Goal: Task Accomplishment & Management: Complete application form

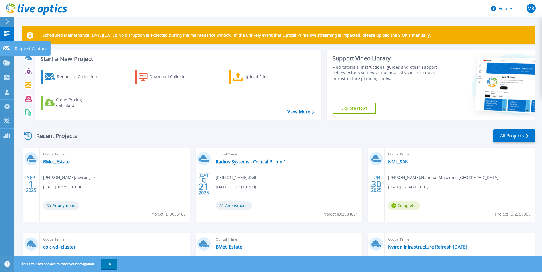
click at [9, 48] on icon at bounding box center [6, 49] width 7 height 4
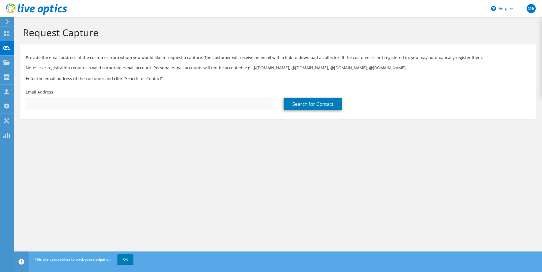
drag, startPoint x: 100, startPoint y: 103, endPoint x: 104, endPoint y: 103, distance: 3.7
click at [100, 103] on input "text" at bounding box center [149, 104] width 246 height 13
paste input "[EMAIL_ADDRESS][DOMAIN_NAME]"
type input "[EMAIL_ADDRESS][DOMAIN_NAME]"
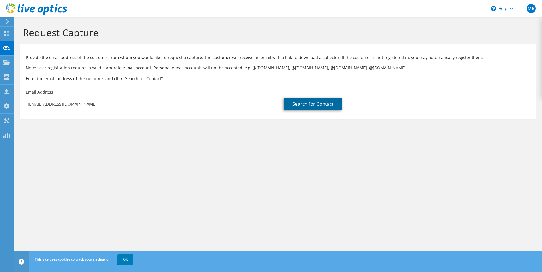
click at [321, 105] on link "Search for Contact" at bounding box center [313, 104] width 58 height 13
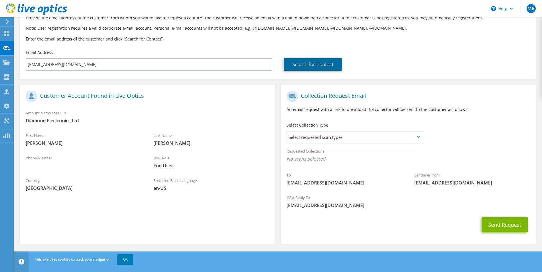
scroll to position [40, 0]
click at [356, 133] on span "Select requested scan types" at bounding box center [355, 136] width 136 height 11
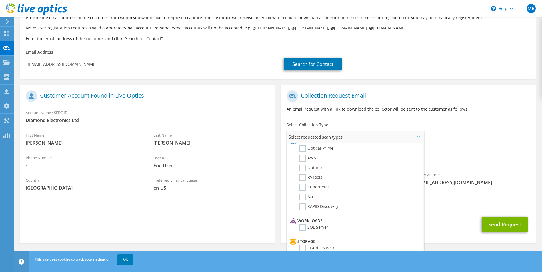
scroll to position [0, 0]
click at [304, 155] on label "Optical Prime" at bounding box center [316, 154] width 34 height 7
click at [0, 0] on input "Optical Prime" at bounding box center [0, 0] width 0 height 0
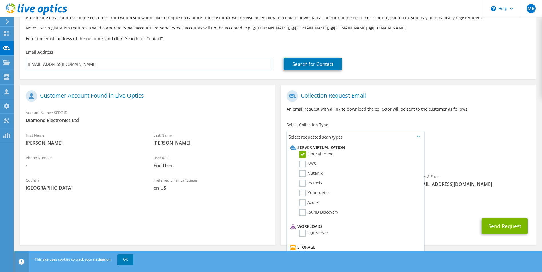
click at [394, 106] on div "Collection Request Email An email request with a link to download the collector…" at bounding box center [408, 104] width 255 height 32
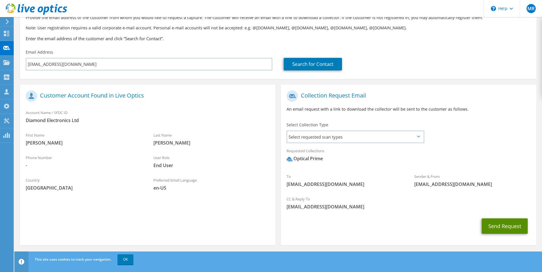
click at [501, 229] on button "Send Request" at bounding box center [505, 226] width 46 height 15
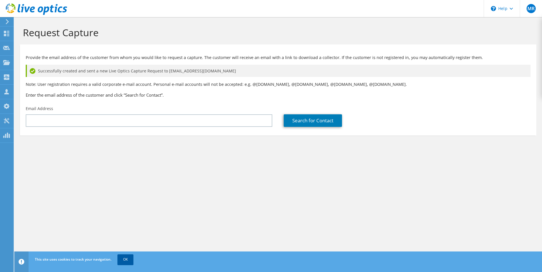
click at [127, 261] on link "OK" at bounding box center [125, 260] width 16 height 10
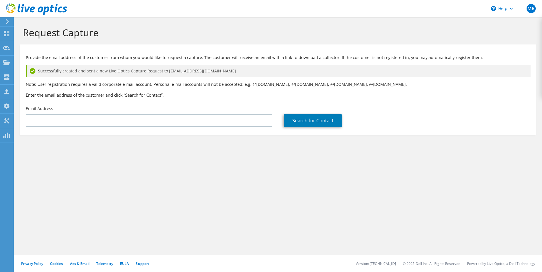
click at [134, 139] on section "Request Capture Provide the email address of the customer from whom you would l…" at bounding box center [278, 90] width 528 height 147
click at [164, 166] on div "Request Capture Provide the email address of the customer from whom you would l…" at bounding box center [278, 144] width 528 height 255
